Goal: Communication & Community: Answer question/provide support

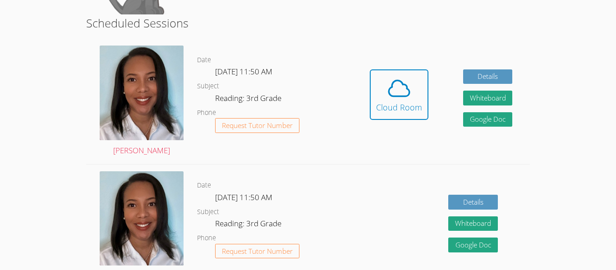
scroll to position [216, 0]
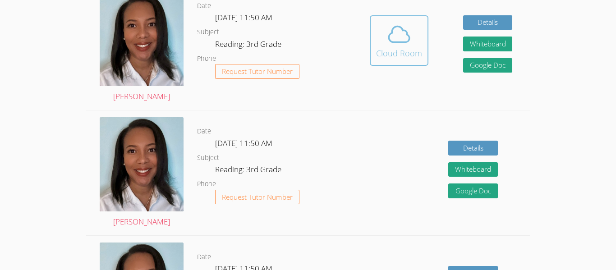
click at [409, 54] on div "Cloud Room" at bounding box center [399, 53] width 46 height 13
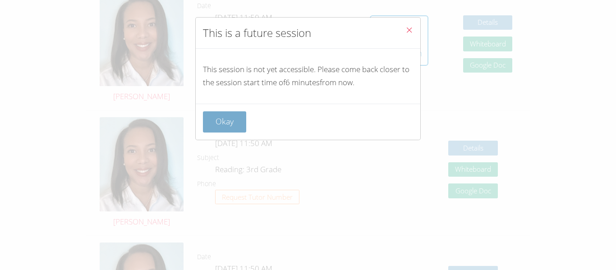
click at [224, 119] on button "Okay" at bounding box center [224, 121] width 43 height 21
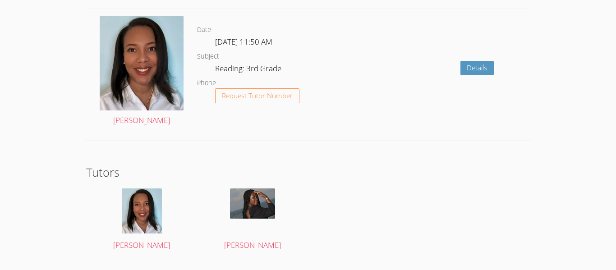
scroll to position [1344, 0]
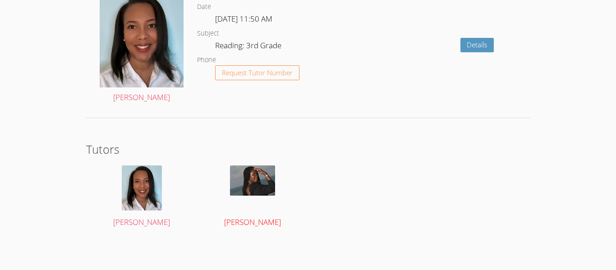
click at [269, 187] on img at bounding box center [252, 180] width 45 height 30
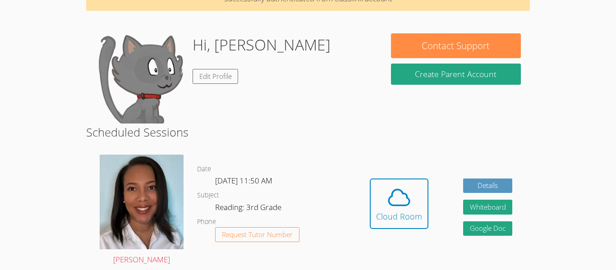
scroll to position [54, 0]
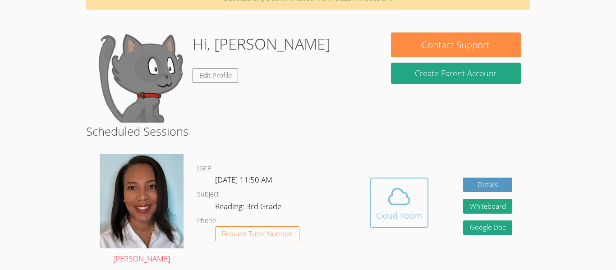
click at [386, 219] on div "Cloud Room" at bounding box center [399, 215] width 46 height 13
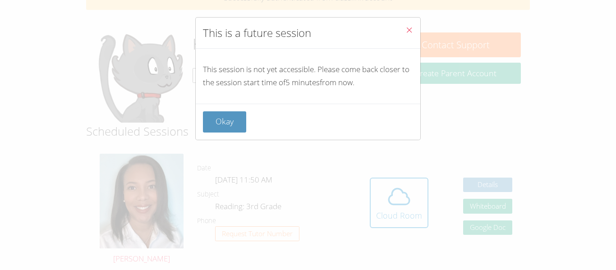
scroll to position [57, 0]
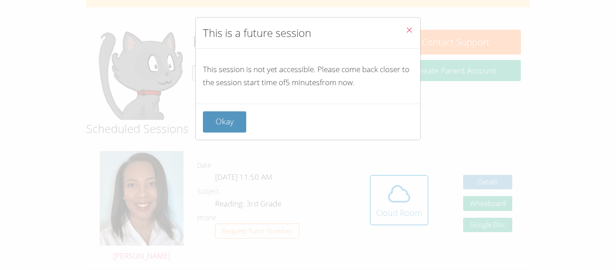
click at [348, 57] on div "This session is not yet accessible. Please come back closer to the session star…" at bounding box center [308, 76] width 224 height 55
click at [596, 253] on div "This is a future session This session is not yet accessible. Please come back c…" at bounding box center [308, 135] width 616 height 270
click at [411, 31] on icon "Close" at bounding box center [409, 30] width 8 height 8
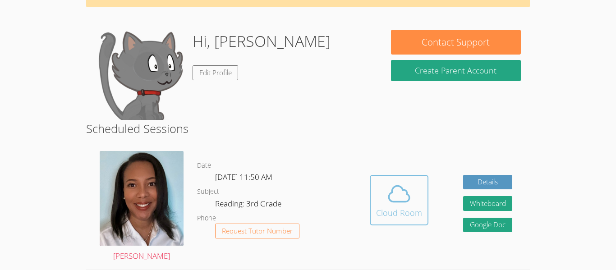
click at [379, 219] on button "Cloud Room" at bounding box center [399, 200] width 59 height 50
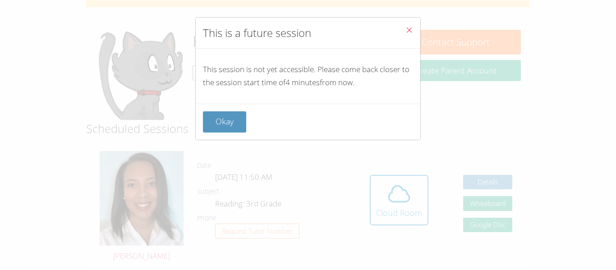
click at [408, 29] on icon "Close" at bounding box center [409, 30] width 8 height 8
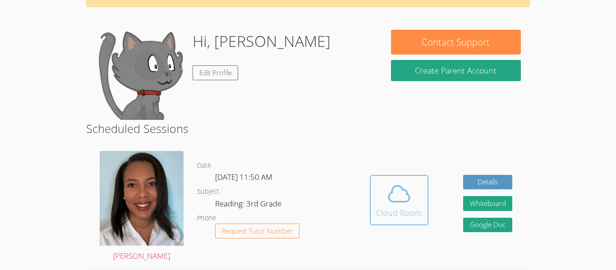
click at [401, 192] on icon at bounding box center [398, 193] width 25 height 25
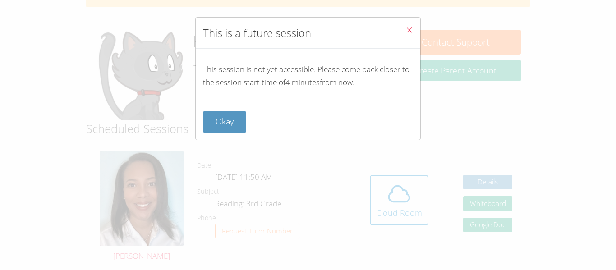
click at [407, 27] on icon "Close" at bounding box center [409, 30] width 8 height 8
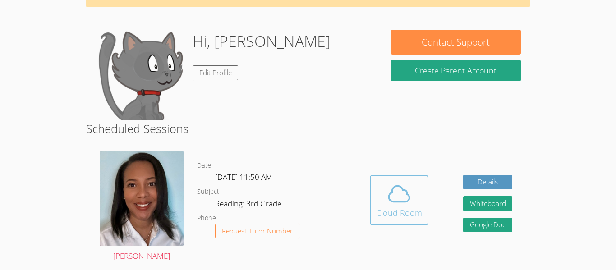
click at [383, 206] on div "Cloud Room" at bounding box center [399, 212] width 46 height 13
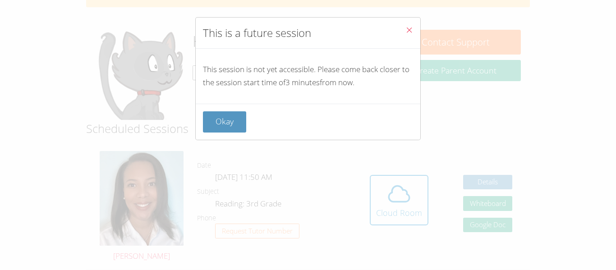
click at [410, 29] on icon "Close" at bounding box center [409, 30] width 8 height 8
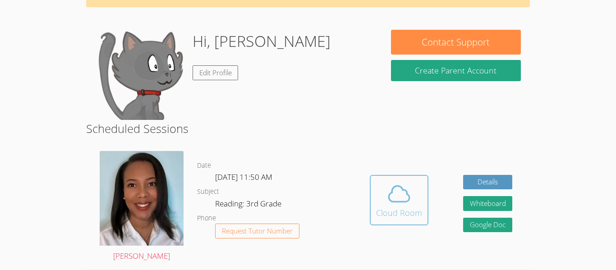
click at [399, 177] on button "Cloud Room" at bounding box center [399, 200] width 59 height 50
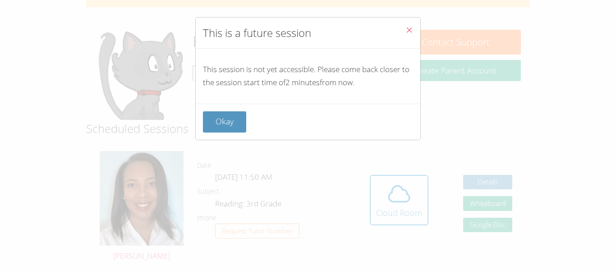
click at [407, 27] on icon "Close" at bounding box center [409, 30] width 8 height 8
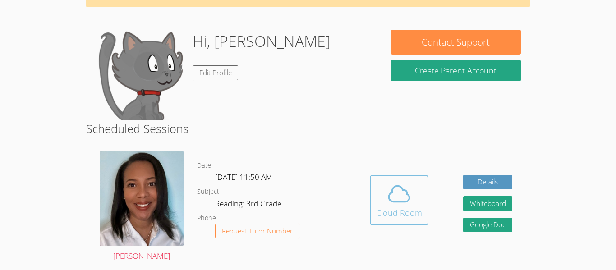
click at [403, 198] on icon at bounding box center [398, 193] width 25 height 25
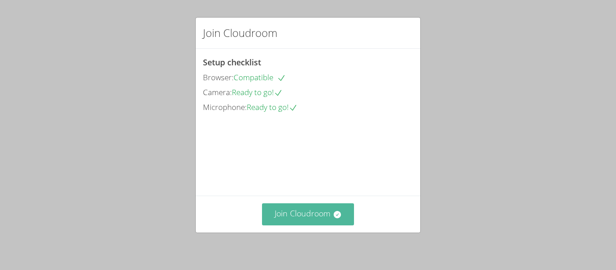
click at [306, 207] on button "Join Cloudroom" at bounding box center [308, 214] width 92 height 22
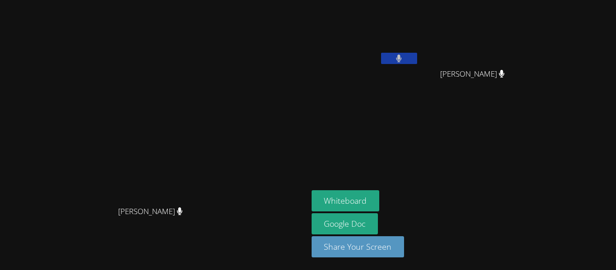
click at [417, 55] on button at bounding box center [399, 58] width 36 height 11
click at [403, 59] on icon at bounding box center [398, 59] width 9 height 8
click at [417, 57] on button at bounding box center [399, 58] width 36 height 11
click at [402, 61] on icon at bounding box center [398, 59] width 5 height 8
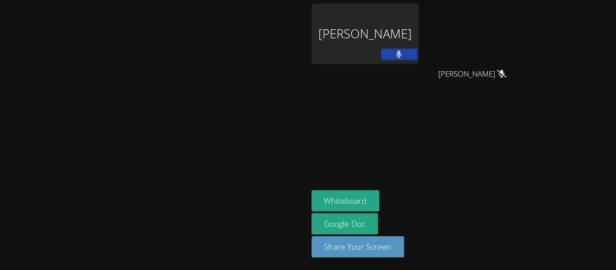
click at [419, 23] on div "Natalie Garcia" at bounding box center [364, 34] width 107 height 60
click at [419, 33] on div "Natalie Garcia" at bounding box center [364, 34] width 107 height 60
click at [402, 51] on icon at bounding box center [398, 54] width 5 height 8
click at [417, 51] on button at bounding box center [399, 54] width 36 height 11
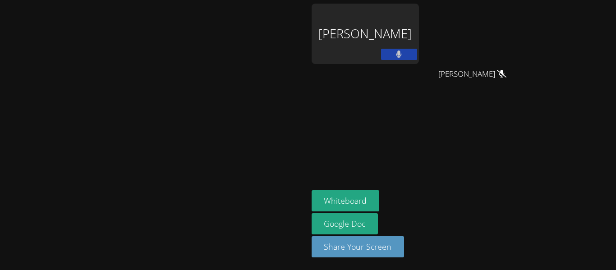
click at [419, 29] on div "Natalie Garcia" at bounding box center [364, 34] width 107 height 60
click at [417, 55] on button at bounding box center [399, 54] width 36 height 11
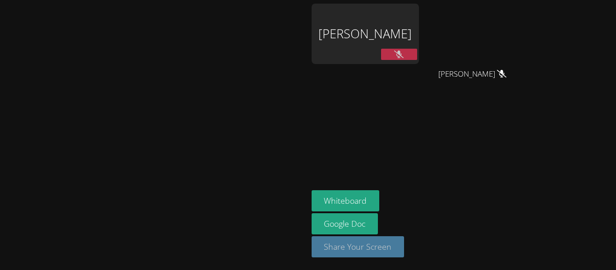
click at [404, 251] on button "Share Your Screen" at bounding box center [357, 246] width 93 height 21
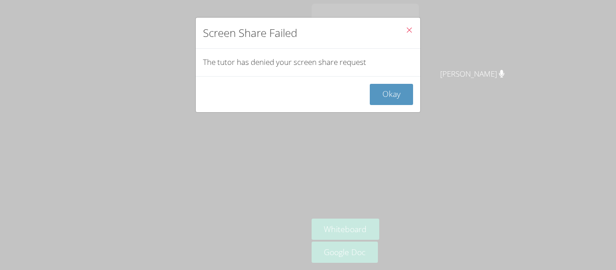
click at [407, 28] on icon "Close" at bounding box center [409, 30] width 8 height 8
click at [410, 29] on icon "Close" at bounding box center [409, 30] width 8 height 8
click at [399, 100] on button "Okay" at bounding box center [391, 94] width 43 height 21
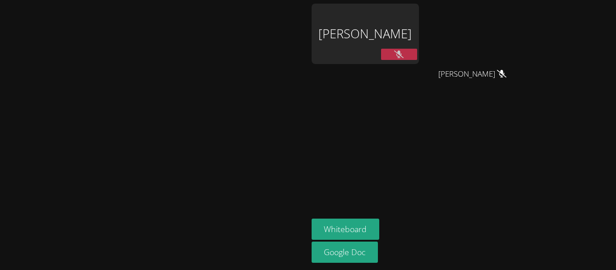
click at [417, 49] on button at bounding box center [399, 54] width 36 height 11
click at [402, 50] on icon at bounding box center [399, 54] width 6 height 8
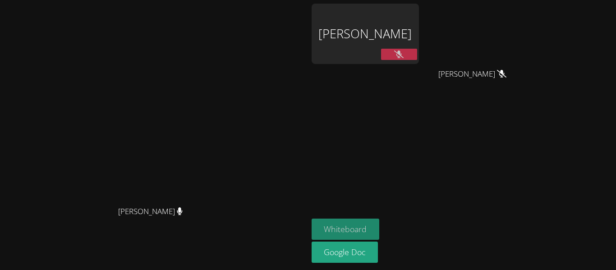
click at [379, 227] on button "Whiteboard" at bounding box center [345, 229] width 68 height 21
click at [417, 54] on button at bounding box center [399, 54] width 36 height 11
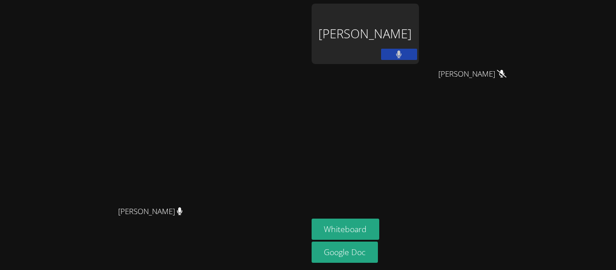
click at [417, 50] on button at bounding box center [399, 54] width 36 height 11
click at [403, 53] on icon at bounding box center [398, 54] width 9 height 8
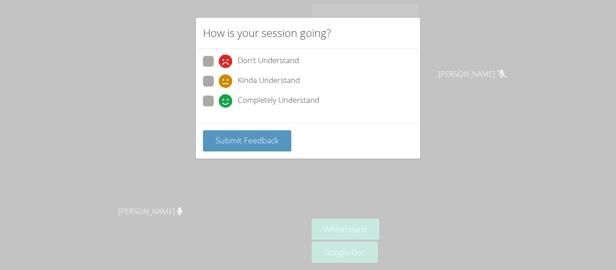
click at [480, 50] on div "How is your session going? Don't Understand Kinda Understand Completely Underst…" at bounding box center [308, 135] width 616 height 270
click at [247, 98] on span "Completely Understand" at bounding box center [279, 101] width 82 height 14
click at [226, 98] on input "Completely Understand" at bounding box center [223, 100] width 8 height 8
radio input "true"
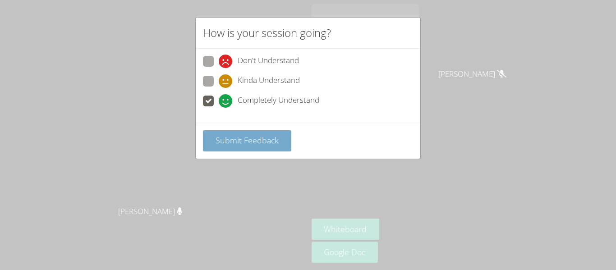
click at [282, 137] on button "Submit Feedback" at bounding box center [247, 140] width 88 height 21
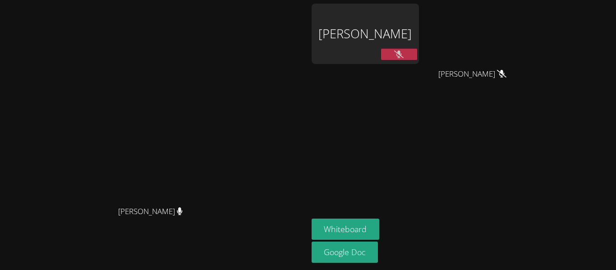
click at [403, 53] on icon at bounding box center [398, 54] width 9 height 8
click at [417, 49] on button at bounding box center [399, 54] width 36 height 11
click at [417, 54] on button at bounding box center [399, 54] width 36 height 11
